Goal: Navigation & Orientation: Understand site structure

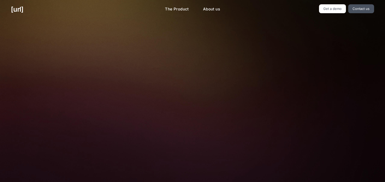
click at [136, 166] on img at bounding box center [192, 114] width 168 height 114
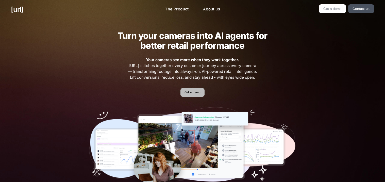
click at [197, 90] on link "Get a demo" at bounding box center [192, 92] width 24 height 9
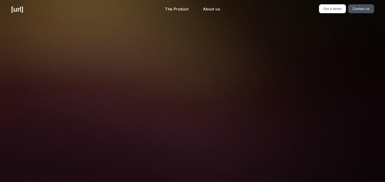
click at [167, 166] on img at bounding box center [192, 114] width 168 height 114
click at [179, 165] on img at bounding box center [192, 114] width 168 height 114
click at [179, 14] on link "The Product" at bounding box center [177, 9] width 32 height 10
click at [202, 8] on link "About us" at bounding box center [211, 9] width 25 height 10
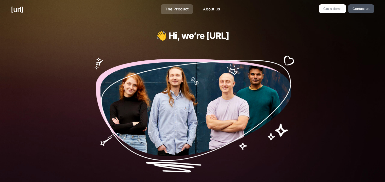
click at [170, 7] on link "The Product" at bounding box center [177, 9] width 32 height 10
